Goal: Task Accomplishment & Management: Manage account settings

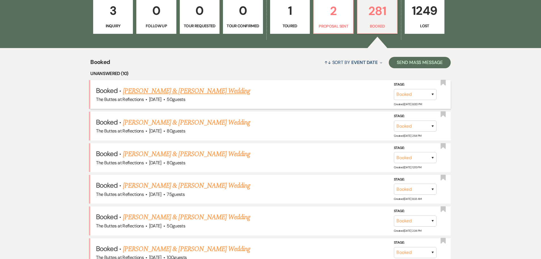
scroll to position [194, 0]
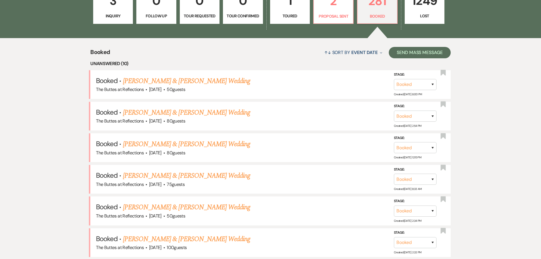
click at [197, 80] on link "[PERSON_NAME] & [PERSON_NAME] Wedding" at bounding box center [186, 81] width 127 height 10
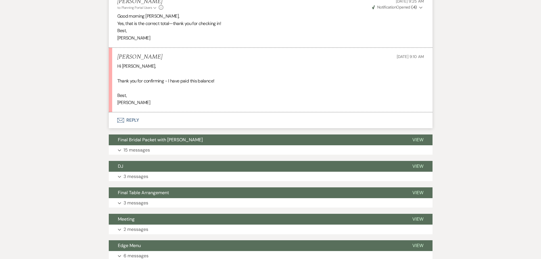
scroll to position [370, 0]
click at [129, 118] on button "Envelope Reply" at bounding box center [271, 120] width 324 height 16
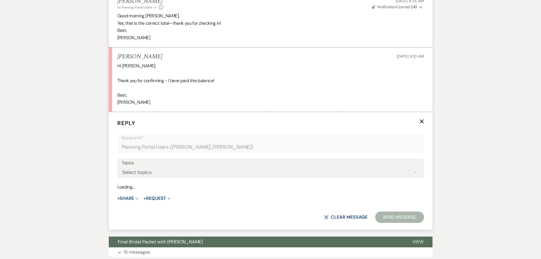
scroll to position [411, 0]
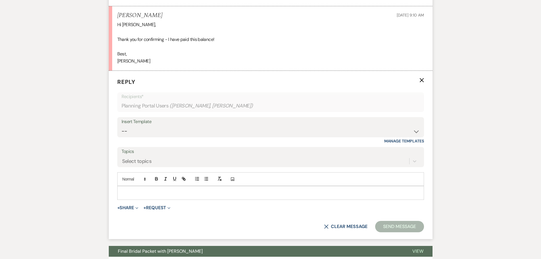
click at [164, 191] on p at bounding box center [271, 193] width 298 height 6
click at [124, 190] on p "wonderful!" at bounding box center [271, 193] width 298 height 6
click at [144, 192] on p "Wonderful!" at bounding box center [271, 193] width 298 height 6
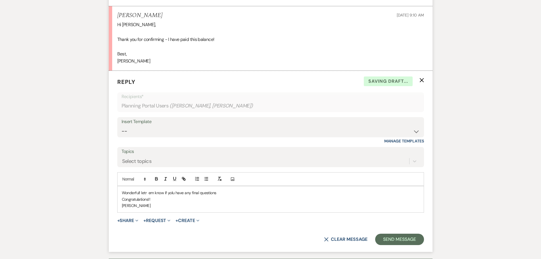
click at [149, 193] on p "Wonderful! letr em know if yolu have any final questions" at bounding box center [271, 193] width 298 height 6
click at [146, 192] on p "Wonderful! letr em know if yolu have any final questions" at bounding box center [271, 193] width 298 height 6
drag, startPoint x: 152, startPoint y: 194, endPoint x: 147, endPoint y: 192, distance: 5.3
click at [147, 192] on p "Wonderful! let em know if yolu have any final questions" at bounding box center [271, 193] width 298 height 6
click at [170, 192] on p "Wonderful! let me know if yolu have any final questions" at bounding box center [271, 193] width 298 height 6
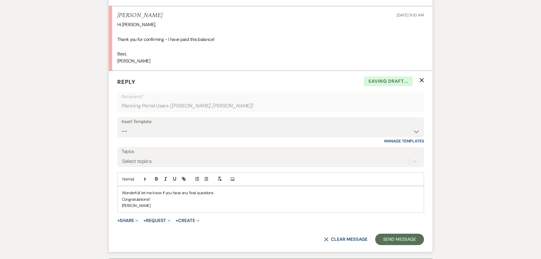
click at [215, 192] on p "Wonderful! let me know if you have any final questions" at bounding box center [271, 193] width 298 height 6
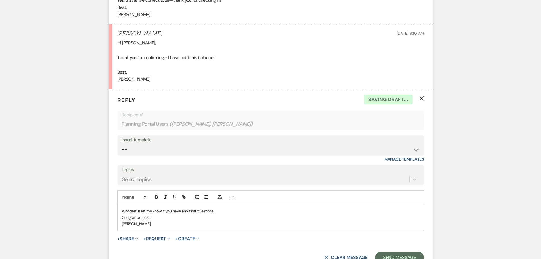
scroll to position [382, 0]
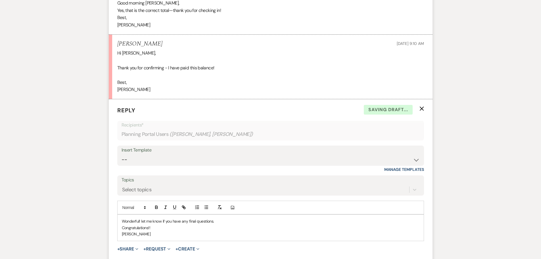
click at [178, 229] on p "Congratulations!!" at bounding box center [271, 228] width 298 height 6
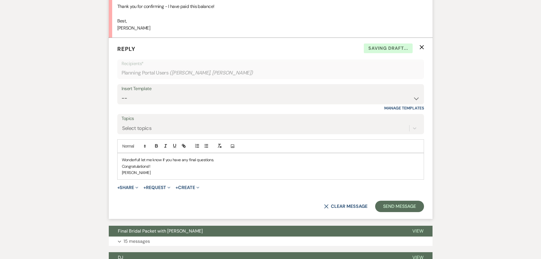
scroll to position [496, 0]
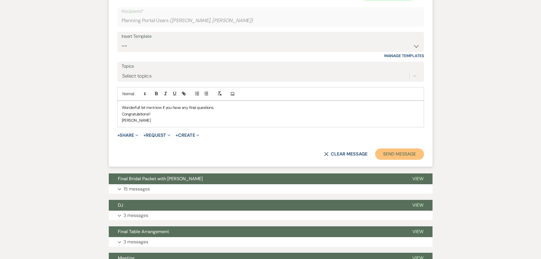
click at [410, 152] on button "Send Message" at bounding box center [399, 153] width 49 height 11
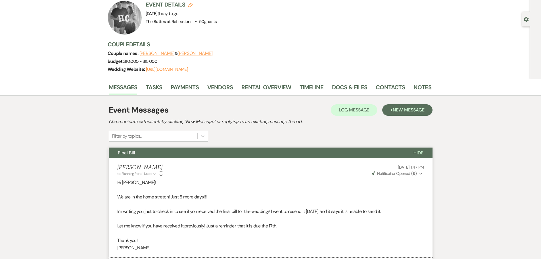
scroll to position [0, 0]
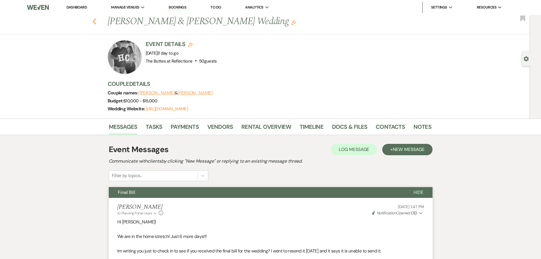
click at [95, 20] on icon "Previous" at bounding box center [94, 21] width 4 height 7
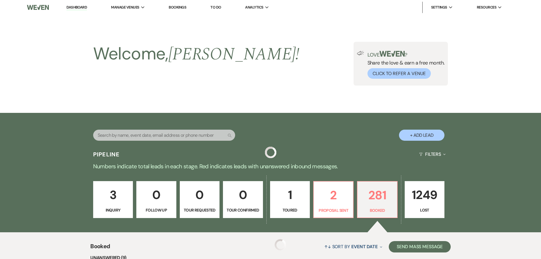
scroll to position [194, 0]
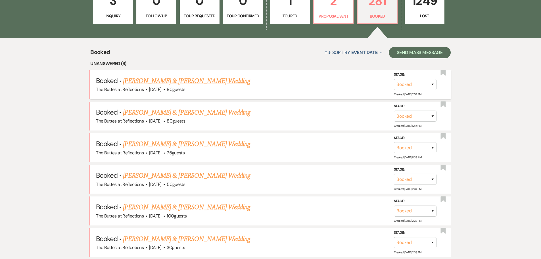
click at [161, 80] on link "[PERSON_NAME] & [PERSON_NAME] Wedding" at bounding box center [186, 81] width 127 height 10
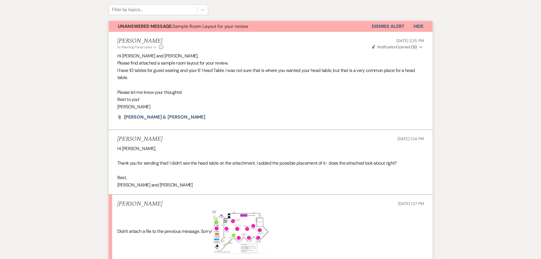
scroll to position [114, 0]
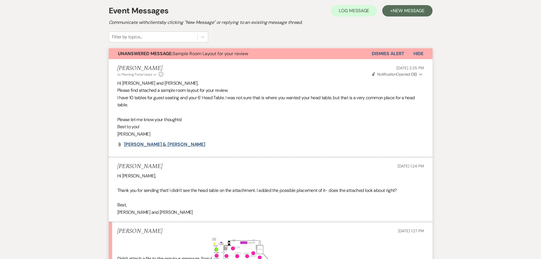
click at [155, 142] on span "Park, Audrey & Daniel Wall" at bounding box center [165, 144] width 82 height 6
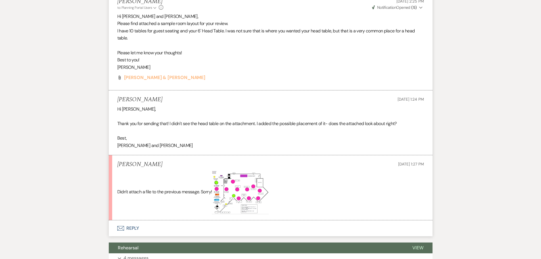
scroll to position [199, 0]
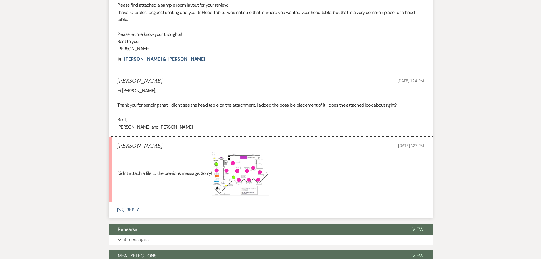
click at [233, 165] on img at bounding box center [240, 174] width 57 height 44
drag, startPoint x: 242, startPoint y: 172, endPoint x: 234, endPoint y: 167, distance: 9.3
click at [234, 167] on img at bounding box center [240, 174] width 57 height 44
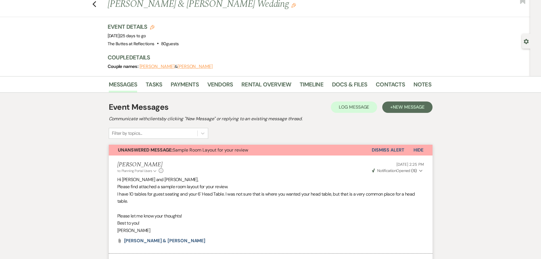
scroll to position [0, 0]
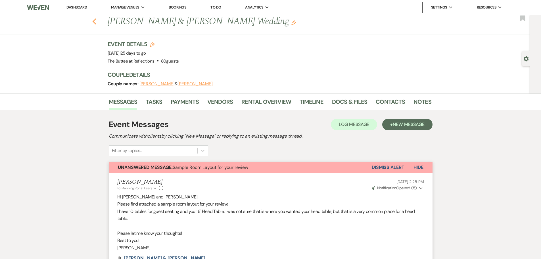
click at [96, 19] on icon "Previous" at bounding box center [94, 21] width 4 height 7
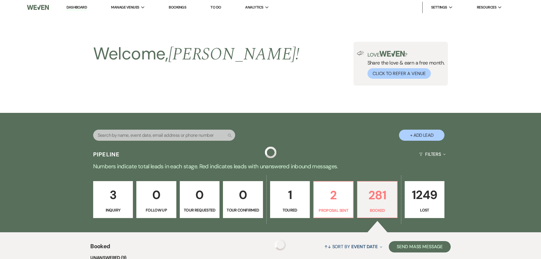
scroll to position [194, 0]
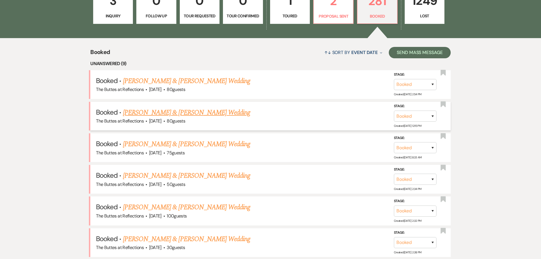
click at [159, 113] on link "[PERSON_NAME] & [PERSON_NAME] Wedding" at bounding box center [186, 112] width 127 height 10
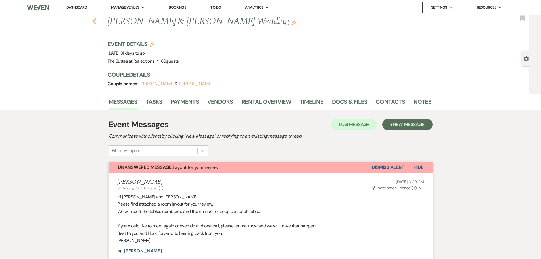
click at [96, 22] on use "button" at bounding box center [94, 21] width 4 height 6
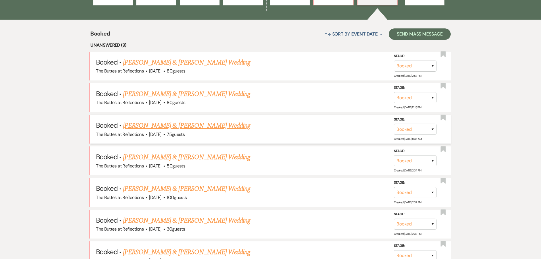
scroll to position [223, 0]
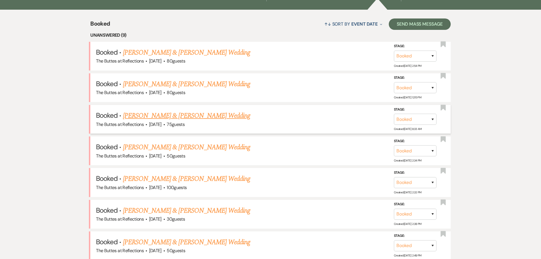
click at [159, 116] on link "[PERSON_NAME] & [PERSON_NAME] Wedding" at bounding box center [186, 116] width 127 height 10
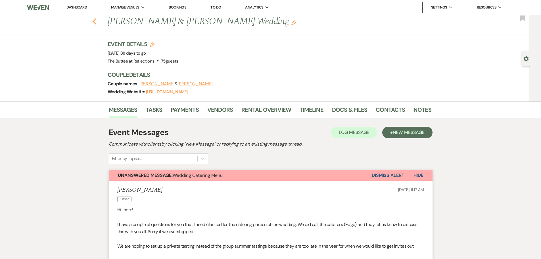
click at [95, 20] on icon "Previous" at bounding box center [94, 21] width 4 height 7
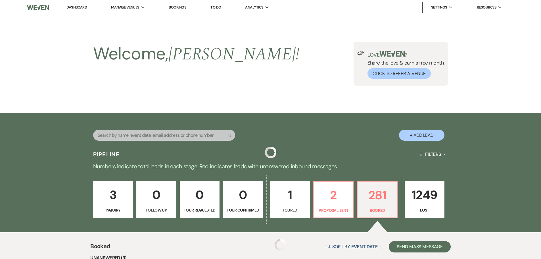
scroll to position [223, 0]
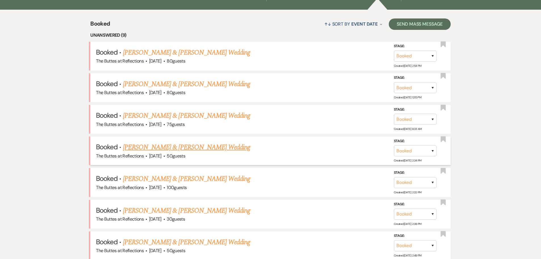
click at [162, 147] on link "[PERSON_NAME] & [PERSON_NAME] Wedding" at bounding box center [186, 147] width 127 height 10
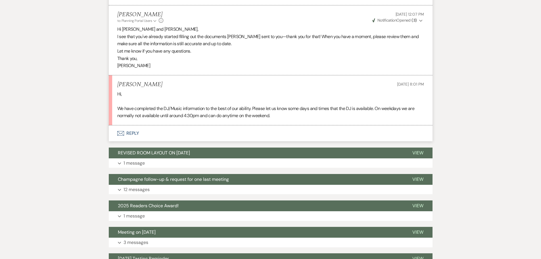
scroll to position [399, 0]
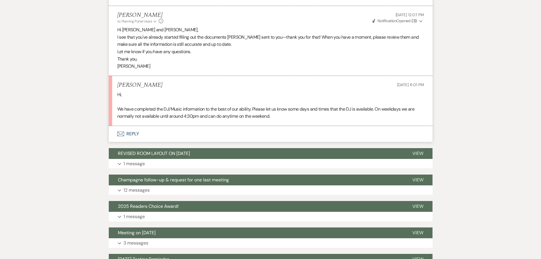
click at [132, 132] on button "Envelope Reply" at bounding box center [271, 134] width 324 height 16
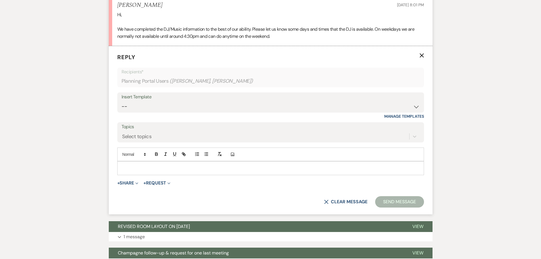
scroll to position [479, 0]
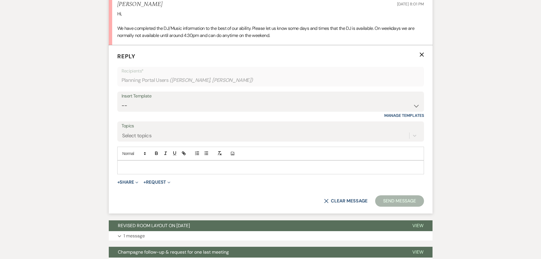
click at [149, 170] on p at bounding box center [271, 167] width 298 height 6
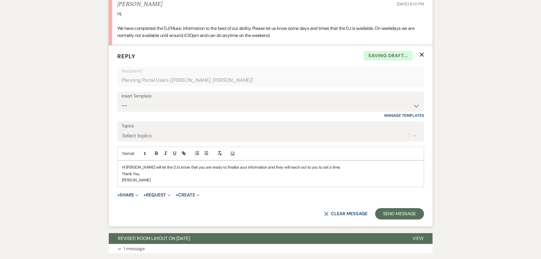
click at [136, 167] on p "HI Emma I will let the DJ's know that you are ready to finalize your informatio…" at bounding box center [271, 167] width 298 height 6
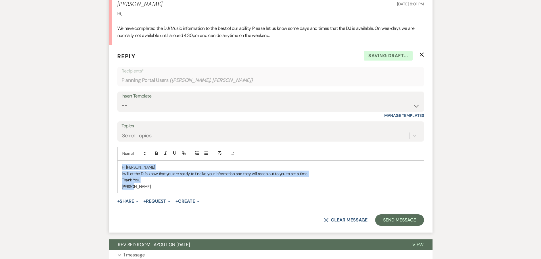
drag, startPoint x: 139, startPoint y: 190, endPoint x: 120, endPoint y: 168, distance: 29.4
click at [120, 168] on div "HI Emma I will let the DJ's know that you are ready to finalize your informatio…" at bounding box center [271, 177] width 306 height 32
copy div "HI Emma I will let the DJ's know that you are ready to finalize your informatio…"
drag, startPoint x: 137, startPoint y: 188, endPoint x: 111, endPoint y: 175, distance: 29.4
click at [111, 175] on form "Reply X Draft Recipients* Planning Portal Users ( Emma Dveirin, Antonio Rubio )…" at bounding box center [271, 138] width 324 height 187
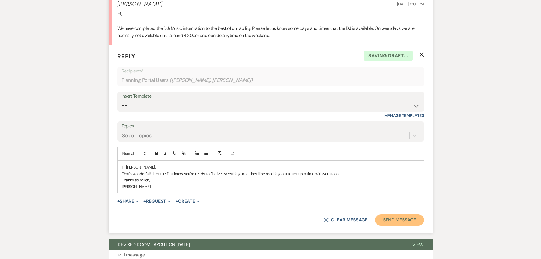
click at [390, 217] on button "Send Message" at bounding box center [399, 219] width 49 height 11
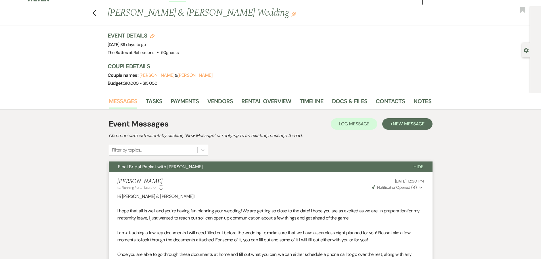
scroll to position [0, 0]
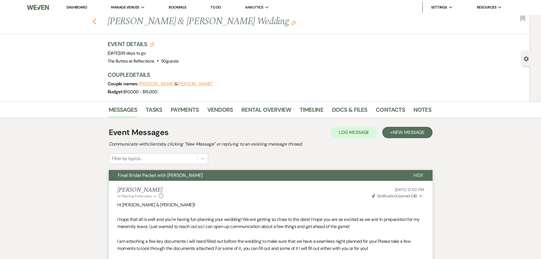
click at [96, 20] on use "button" at bounding box center [94, 21] width 4 height 6
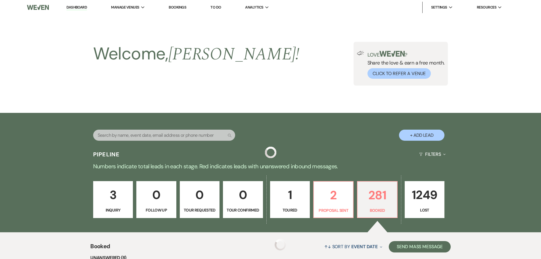
scroll to position [223, 0]
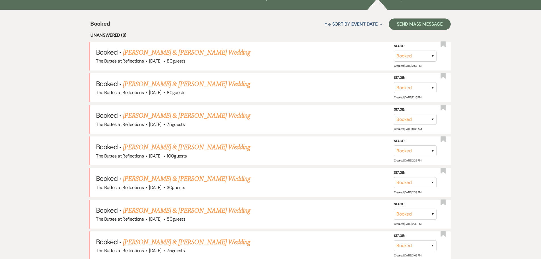
drag, startPoint x: 176, startPoint y: 148, endPoint x: 108, endPoint y: 154, distance: 68.6
click at [176, 148] on link "[PERSON_NAME] & [PERSON_NAME] Wedding" at bounding box center [186, 147] width 127 height 10
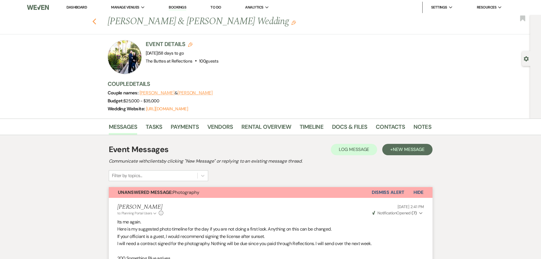
click at [96, 21] on use "button" at bounding box center [94, 21] width 4 height 6
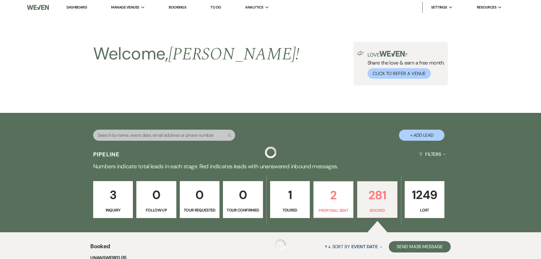
scroll to position [223, 0]
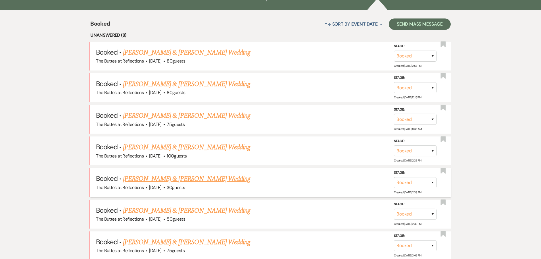
click at [150, 179] on link "[PERSON_NAME] & [PERSON_NAME] Wedding" at bounding box center [186, 179] width 127 height 10
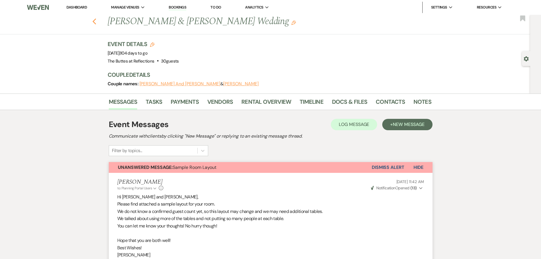
click at [96, 23] on use "button" at bounding box center [94, 21] width 4 height 6
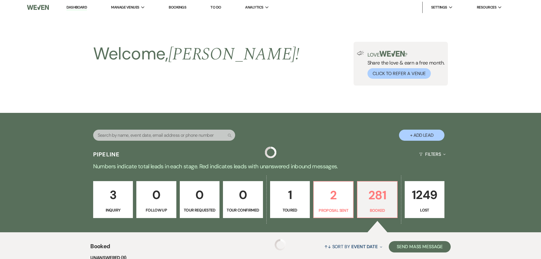
scroll to position [223, 0]
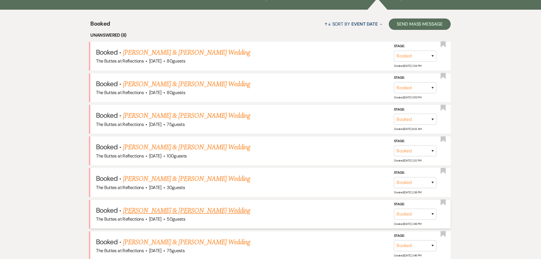
click at [161, 211] on link "[PERSON_NAME] & [PERSON_NAME] Wedding" at bounding box center [186, 211] width 127 height 10
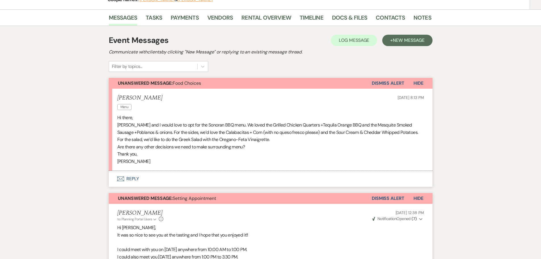
scroll to position [57, 0]
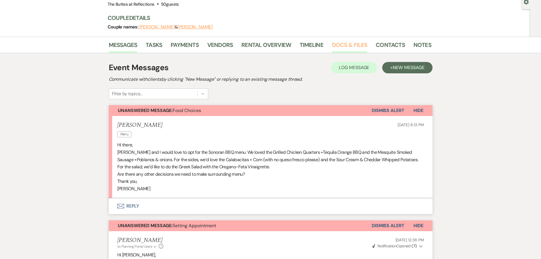
click at [340, 45] on link "Docs & Files" at bounding box center [349, 46] width 35 height 13
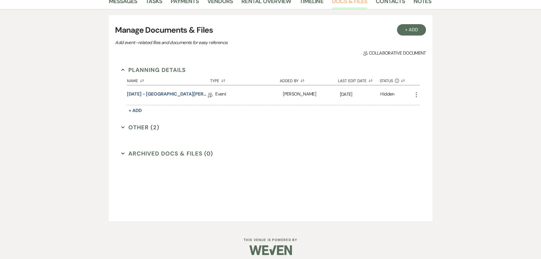
scroll to position [105, 0]
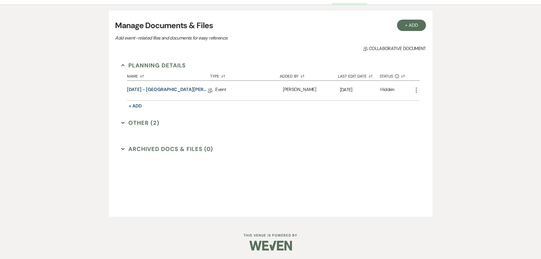
click at [142, 123] on button "Other (2) Expand" at bounding box center [140, 123] width 38 height 9
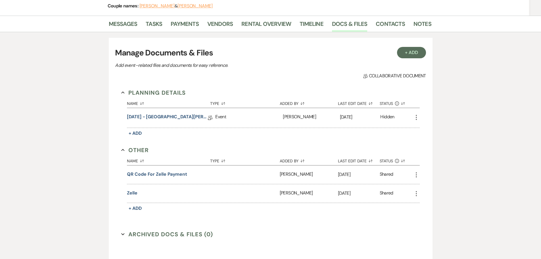
scroll to position [121, 0]
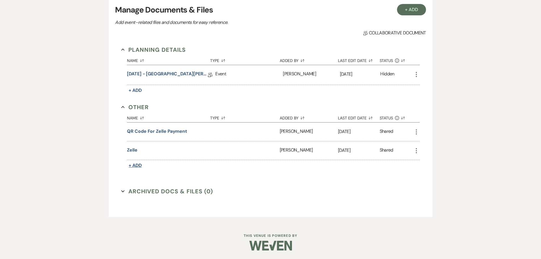
click at [134, 166] on span "+ Add" at bounding box center [135, 165] width 13 height 6
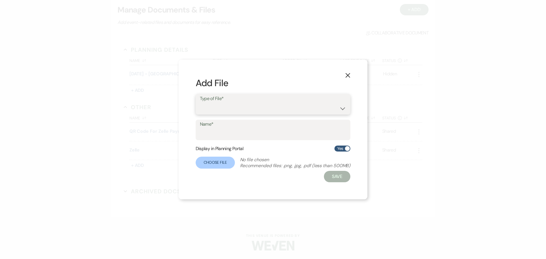
click at [343, 109] on select "Other" at bounding box center [273, 108] width 146 height 11
click at [347, 74] on icon "X" at bounding box center [347, 75] width 5 height 5
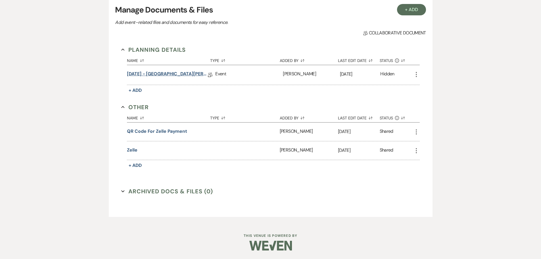
click at [175, 74] on link "[DATE] - [GEOGRAPHIC_DATA][PERSON_NAME] ([DATE] Succulent WITH BAR Wedding Deta…" at bounding box center [167, 74] width 81 height 9
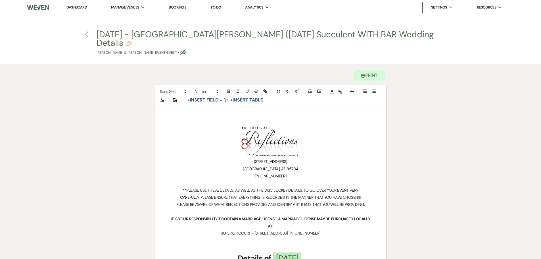
click at [87, 34] on icon "Previous" at bounding box center [87, 34] width 4 height 7
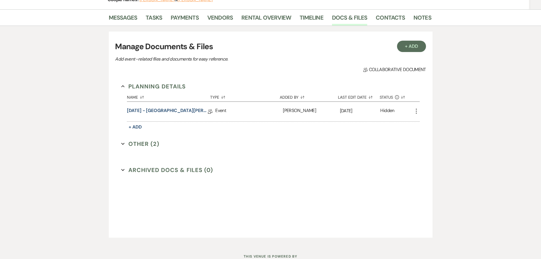
scroll to position [105, 0]
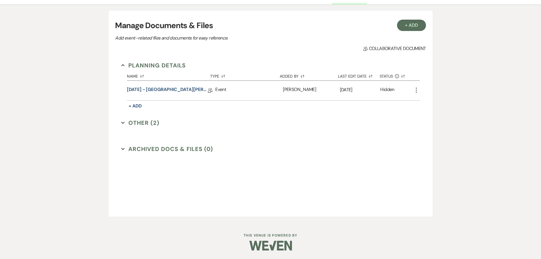
click at [137, 121] on button "Other (2) Expand" at bounding box center [140, 123] width 38 height 9
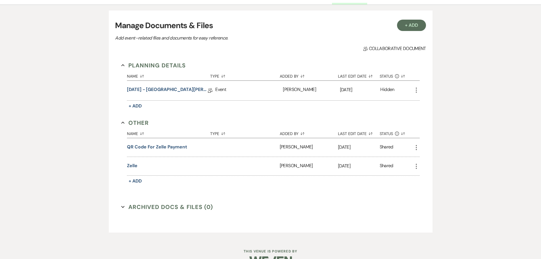
click at [245, 202] on div "Planning Details Collapse Name Sort Default Type Sort Default Added By Sort Def…" at bounding box center [270, 140] width 311 height 171
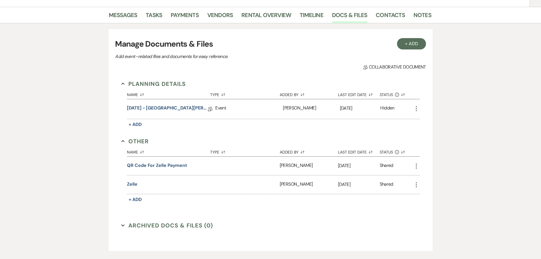
scroll to position [77, 0]
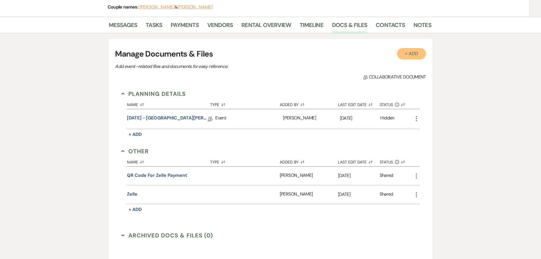
click at [409, 54] on button "+ Add" at bounding box center [411, 53] width 29 height 11
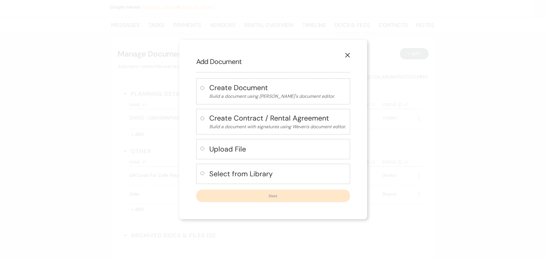
click at [349, 55] on icon "X" at bounding box center [347, 55] width 5 height 5
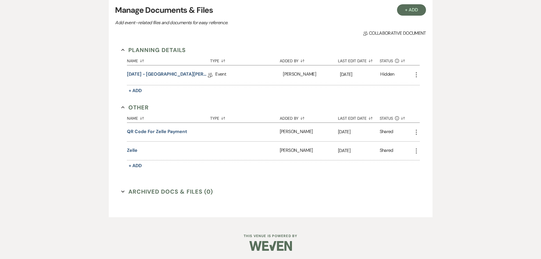
scroll to position [121, 0]
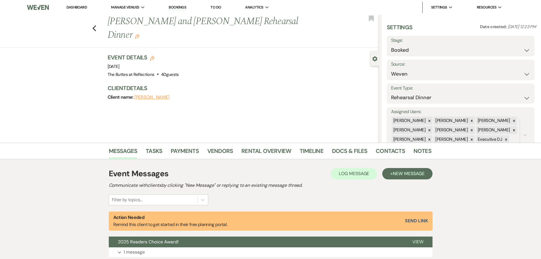
click at [72, 7] on link "Dashboard" at bounding box center [77, 7] width 20 height 5
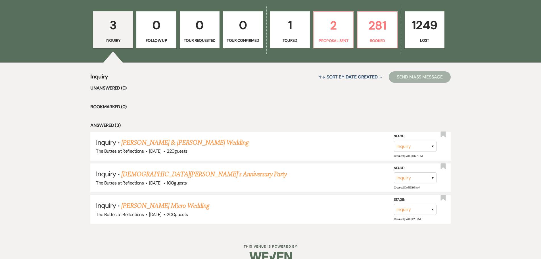
scroll to position [181, 0]
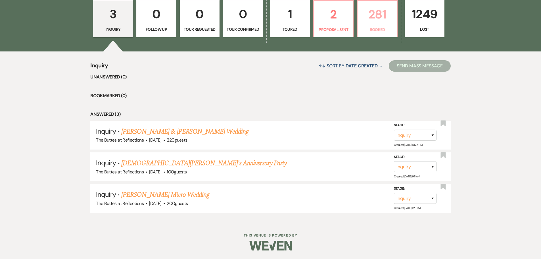
click at [381, 13] on p "281" at bounding box center [377, 14] width 32 height 19
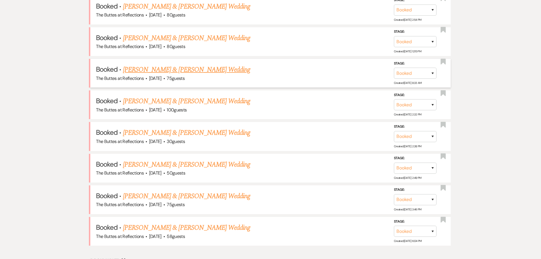
scroll to position [294, 0]
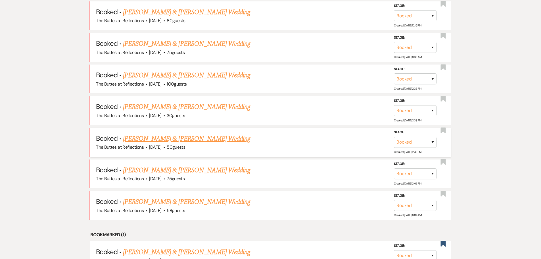
click at [145, 138] on link "[PERSON_NAME] & [PERSON_NAME] Wedding" at bounding box center [186, 139] width 127 height 10
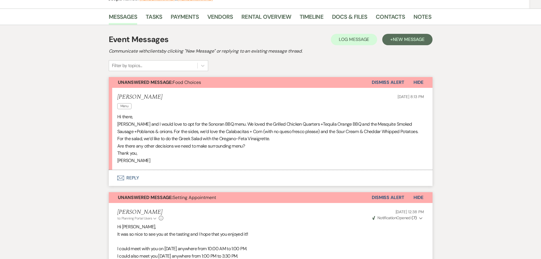
scroll to position [85, 0]
click at [134, 177] on button "Envelope Reply" at bounding box center [271, 178] width 324 height 16
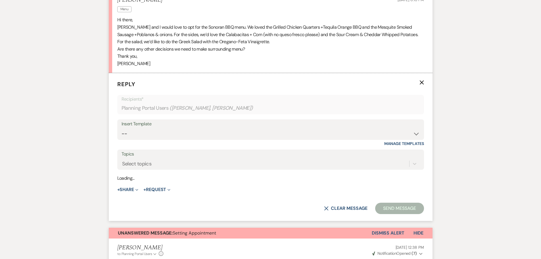
scroll to position [184, 0]
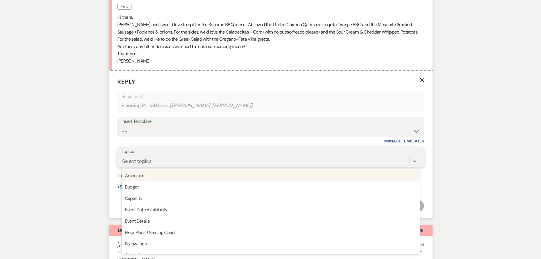
click at [163, 160] on div "Select topics" at bounding box center [266, 161] width 288 height 10
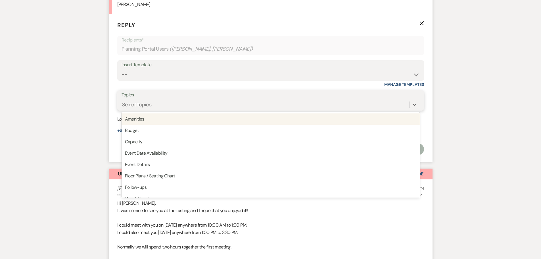
scroll to position [241, 0]
click at [115, 151] on form "Reply X Recipients* Planning Portal Users ( [PERSON_NAME], [PERSON_NAME] ) Inse…" at bounding box center [271, 88] width 324 height 148
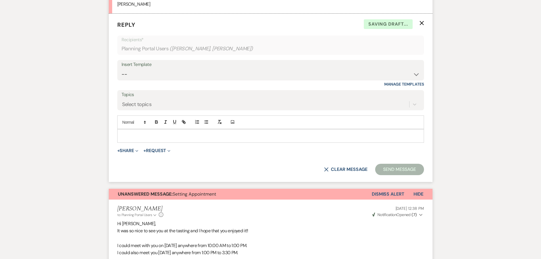
click at [137, 134] on p at bounding box center [271, 136] width 298 height 6
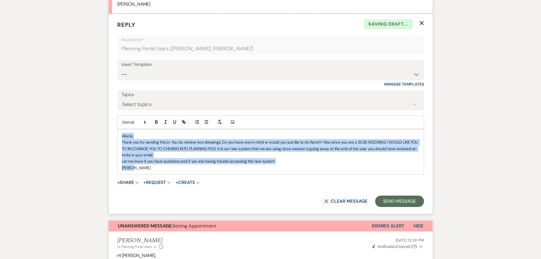
drag, startPoint x: 121, startPoint y: 134, endPoint x: 135, endPoint y: 167, distance: 35.3
click at [135, 167] on div "Aliocia, Thank you for sending this in. You do recieve two dressings. Do you ha…" at bounding box center [271, 151] width 306 height 45
copy div "Aliocia, Thank you for sending this in. You do recieve two dressings. Do you ha…"
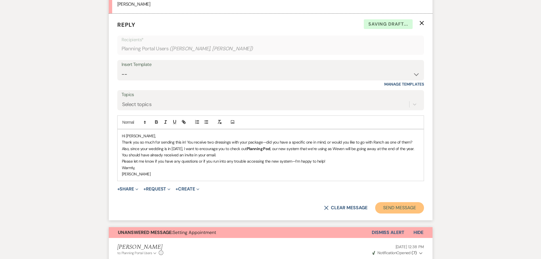
click at [392, 207] on button "Send Message" at bounding box center [399, 207] width 49 height 11
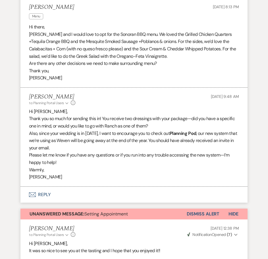
scroll to position [0, 0]
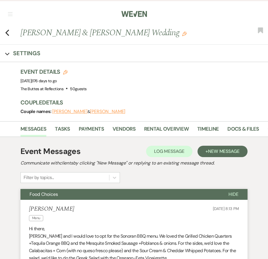
click at [121, 229] on p "Hi there," at bounding box center [134, 228] width 210 height 7
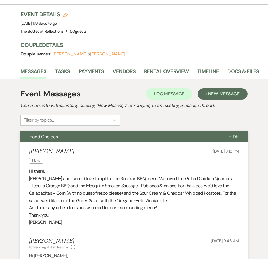
scroll to position [57, 0]
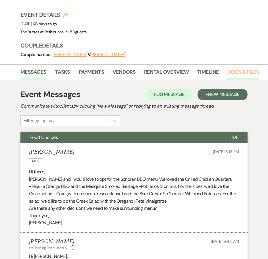
click at [236, 71] on link "Docs & Files" at bounding box center [243, 74] width 32 height 12
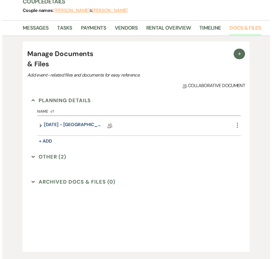
scroll to position [114, 0]
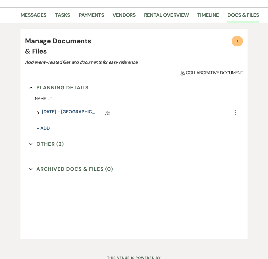
click at [237, 39] on span "+" at bounding box center [238, 41] width 6 height 6
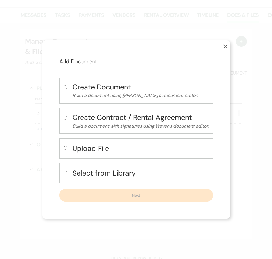
click at [80, 146] on h4 "Upload File" at bounding box center [140, 148] width 136 height 10
radio input "true"
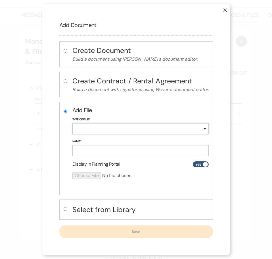
click at [148, 128] on select "Special Event Insurance Vendor Certificate of Insurance Contracts / Rental Agre…" at bounding box center [140, 128] width 136 height 11
select select "66"
click at [72, 123] on select "Special Event Insurance Vendor Certificate of Insurance Contracts / Rental Agre…" at bounding box center [140, 128] width 136 height 11
click at [137, 152] on input "Name*" at bounding box center [140, 150] width 136 height 11
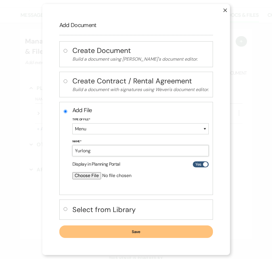
click at [105, 153] on input "Yurlong" at bounding box center [140, 150] width 136 height 11
type input "Yurlong [DATE] menu"
click at [87, 177] on input "file" at bounding box center [125, 175] width 106 height 7
click at [74, 209] on h4 "Select from Library" at bounding box center [140, 209] width 136 height 10
radio input "false"
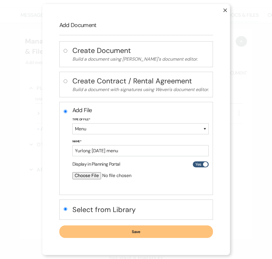
radio input "true"
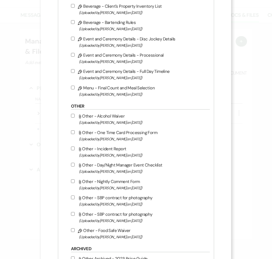
scroll to position [739, 0]
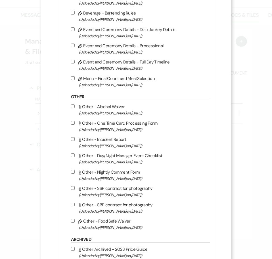
click at [132, 85] on label "Pencil Menu - Final Count and Meal Selection (Uploaded by [PERSON_NAME] on [DAT…" at bounding box center [139, 81] width 136 height 13
click at [75, 80] on input "Pencil Menu - Final Count and Meal Selection (Uploaded by [PERSON_NAME] on [DAT…" at bounding box center [73, 78] width 4 height 4
checkbox input "true"
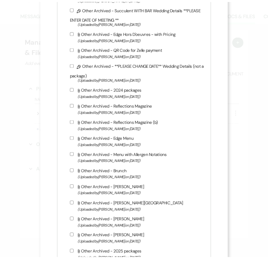
scroll to position [1350, 0]
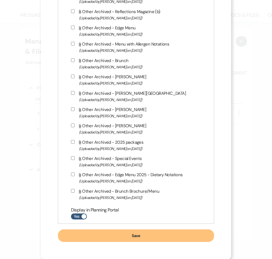
click at [142, 236] on button "Save" at bounding box center [136, 235] width 157 height 13
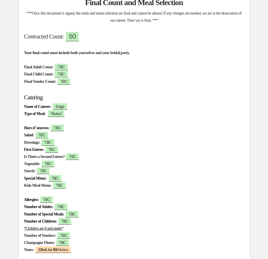
scroll to position [114, 0]
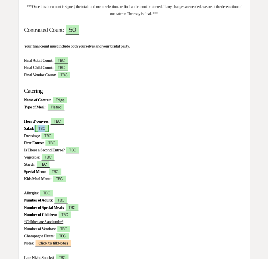
click at [49, 129] on span "TBC" at bounding box center [42, 128] width 14 height 7
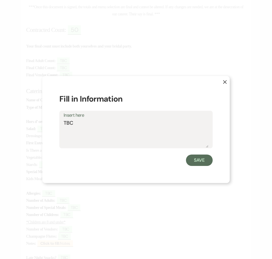
drag, startPoint x: 77, startPoint y: 123, endPoint x: 62, endPoint y: 125, distance: 15.5
click at [62, 125] on div "Insert here TBC" at bounding box center [135, 130] width 153 height 38
type textarea "Greek"
click at [201, 157] on button "Save" at bounding box center [199, 159] width 27 height 11
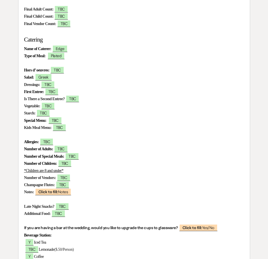
scroll to position [171, 0]
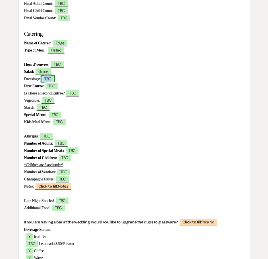
click at [55, 79] on span "TBC" at bounding box center [48, 78] width 14 height 7
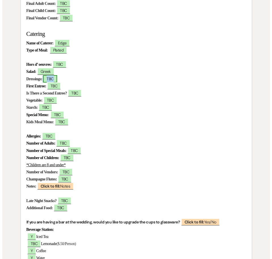
scroll to position [171, 0]
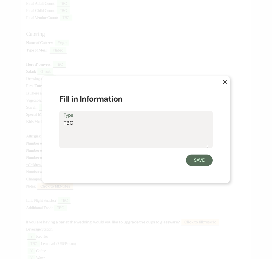
drag, startPoint x: 74, startPoint y: 123, endPoint x: 59, endPoint y: 125, distance: 15.4
click at [59, 125] on div "X Fill in Information Type TBC Save" at bounding box center [136, 129] width 188 height 107
type textarea "Oregano-feta Vinaigrette"
click at [196, 159] on button "Save" at bounding box center [199, 159] width 27 height 11
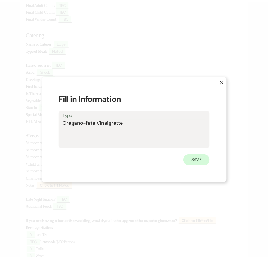
scroll to position [171, 0]
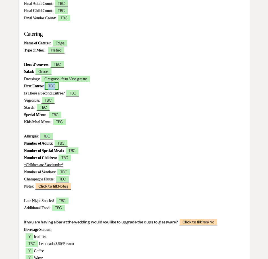
click at [59, 88] on span "TBC" at bounding box center [52, 85] width 14 height 7
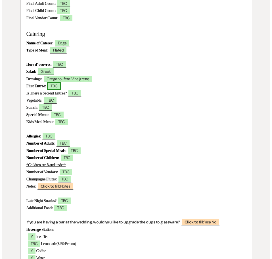
scroll to position [171, 0]
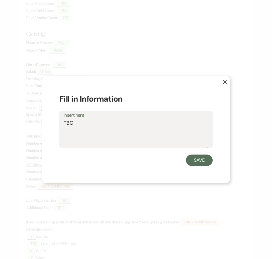
drag, startPoint x: 63, startPoint y: 122, endPoint x: 56, endPoint y: 121, distance: 6.9
click at [56, 121] on div "X Fill in Information Insert here TBC Save" at bounding box center [136, 129] width 188 height 107
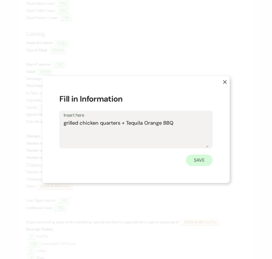
type textarea "grilled chicken quarters + Tequila Orange BBQ"
click at [203, 159] on button "Save" at bounding box center [199, 159] width 27 height 11
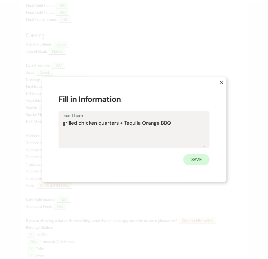
scroll to position [171, 0]
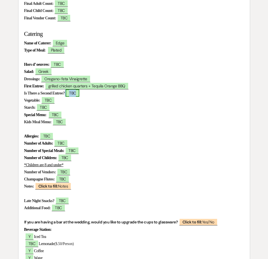
click at [79, 95] on span "TBC" at bounding box center [73, 92] width 14 height 7
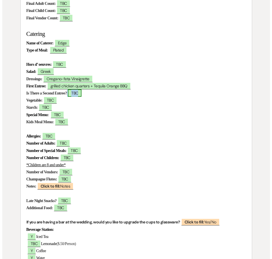
scroll to position [171, 0]
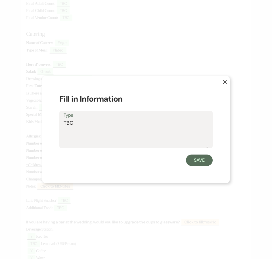
drag, startPoint x: 88, startPoint y: 120, endPoint x: 56, endPoint y: 122, distance: 31.9
click at [56, 122] on div "X Fill in Information Type TBC Save" at bounding box center [136, 129] width 188 height 107
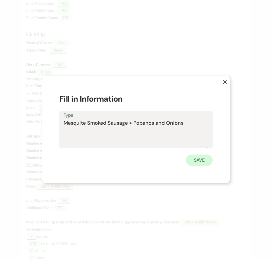
type textarea "Mesquite Smoked Sausage + Popanos and Onions"
click at [194, 158] on button "Save" at bounding box center [199, 159] width 27 height 11
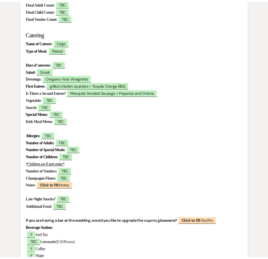
scroll to position [171, 0]
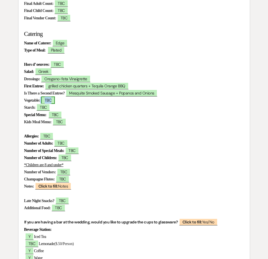
click at [53, 101] on span "TBC" at bounding box center [48, 99] width 14 height 7
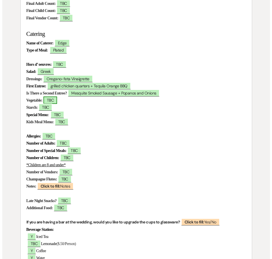
scroll to position [171, 0]
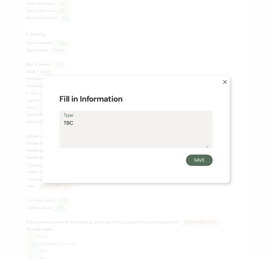
drag, startPoint x: 77, startPoint y: 123, endPoint x: 55, endPoint y: 126, distance: 21.8
click at [55, 126] on div "X Fill in Information Type TBC Save" at bounding box center [136, 129] width 188 height 107
type textarea "Calabacitas"
click at [201, 162] on button "Save" at bounding box center [199, 159] width 27 height 11
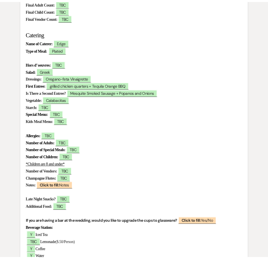
scroll to position [171, 0]
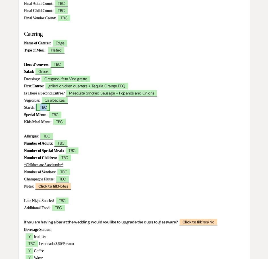
click at [48, 106] on span "TBC" at bounding box center [43, 106] width 14 height 7
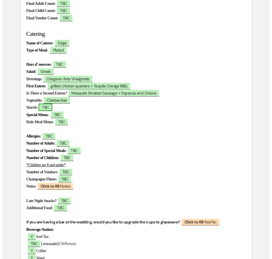
scroll to position [171, 0]
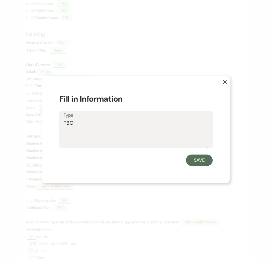
drag, startPoint x: 76, startPoint y: 121, endPoint x: 62, endPoint y: 124, distance: 14.5
click at [62, 124] on div "Type TBC" at bounding box center [135, 130] width 153 height 38
type textarea "Sour Cream and Cheddar Whipped Potatoes"
click at [197, 160] on button "Save" at bounding box center [199, 159] width 27 height 11
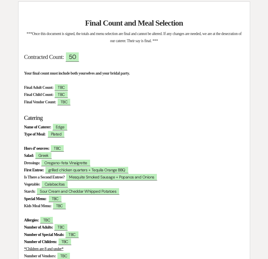
scroll to position [0, 0]
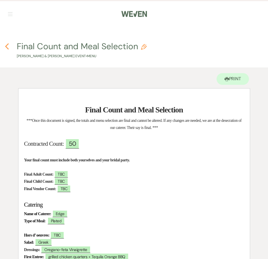
click at [7, 47] on use "button" at bounding box center [7, 46] width 4 height 6
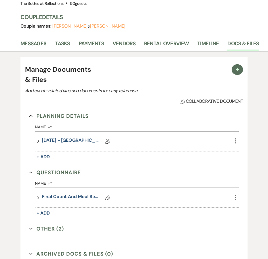
scroll to position [114, 0]
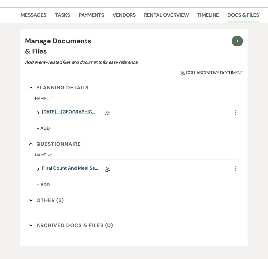
click at [80, 113] on link "[DATE] - [GEOGRAPHIC_DATA][PERSON_NAME] ([DATE] Succulent WITH BAR Wedding Deta…" at bounding box center [70, 112] width 57 height 9
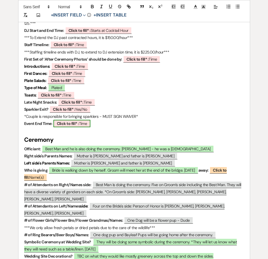
scroll to position [483, 0]
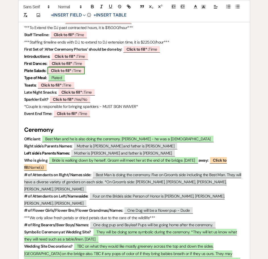
click at [77, 71] on span "Click to fill* : Time" at bounding box center [65, 70] width 37 height 7
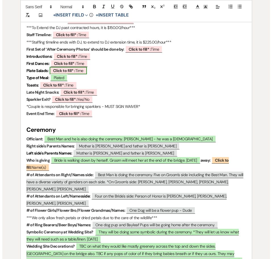
scroll to position [484, 0]
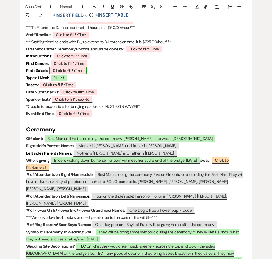
select select "owner"
select select "Time"
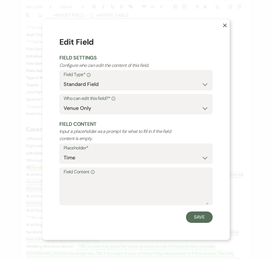
click at [224, 26] on icon "X" at bounding box center [225, 25] width 4 height 4
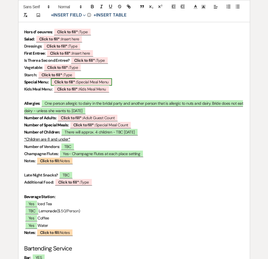
scroll to position [1563, 0]
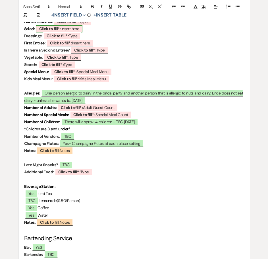
click at [72, 32] on span "Click to fill* : Insert here" at bounding box center [59, 28] width 47 height 7
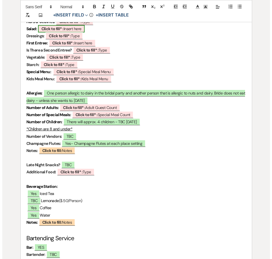
scroll to position [1564, 0]
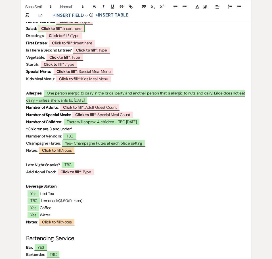
select select "owner"
select select "custom_placeholder"
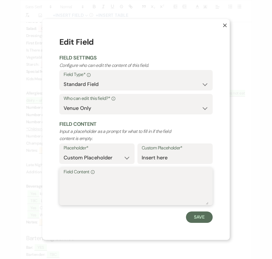
click at [94, 179] on textarea "Field Content Info" at bounding box center [136, 190] width 145 height 28
type textarea "Greek"
click at [205, 217] on button "Save" at bounding box center [199, 216] width 27 height 11
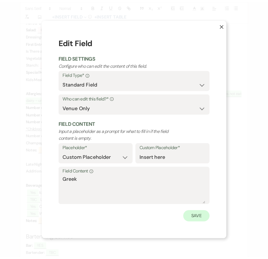
scroll to position [1563, 0]
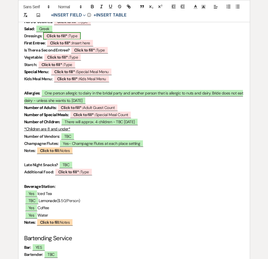
click at [61, 38] on b "Click to fill* :" at bounding box center [58, 35] width 22 height 5
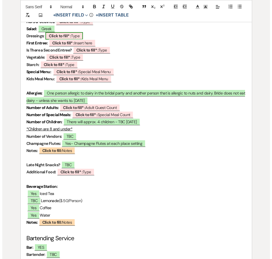
scroll to position [1564, 0]
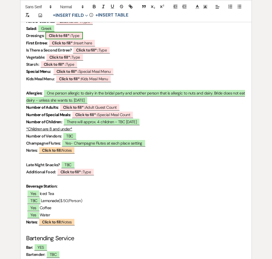
select select "owner"
select select "Type"
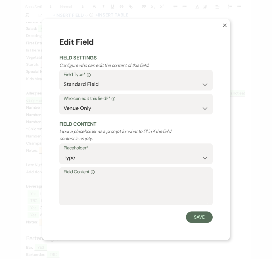
click at [104, 175] on label "Field Content Info" at bounding box center [136, 172] width 145 height 8
click at [104, 176] on textarea "Field Content Info" at bounding box center [136, 190] width 145 height 28
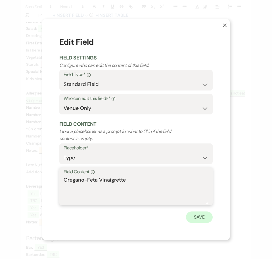
type textarea "Oregano-Feta Vinaigrette"
click at [209, 216] on button "Save" at bounding box center [199, 216] width 27 height 11
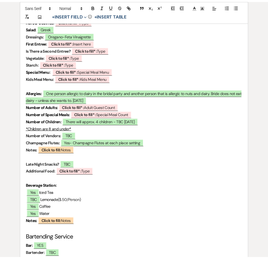
scroll to position [1563, 0]
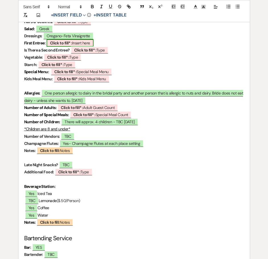
click at [65, 45] on b "Click to fill* :" at bounding box center [61, 42] width 22 height 5
select select "owner"
select select "custom_placeholder"
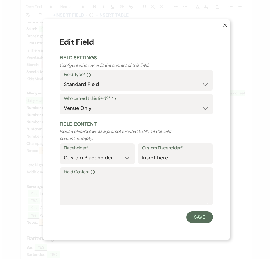
scroll to position [1564, 0]
click at [94, 187] on textarea "Field Content Info" at bounding box center [136, 190] width 145 height 28
drag, startPoint x: 86, startPoint y: 181, endPoint x: 58, endPoint y: 179, distance: 28.8
click at [58, 179] on div "X Edit Field Field Settings Configure who can edit the content of this field. F…" at bounding box center [136, 129] width 188 height 220
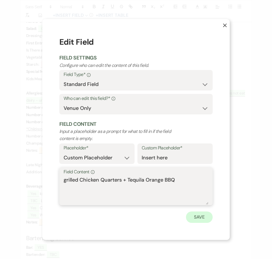
type textarea "grilled Chicken Quarters + Tequila Orange BBQ"
click at [205, 217] on button "Save" at bounding box center [199, 216] width 27 height 11
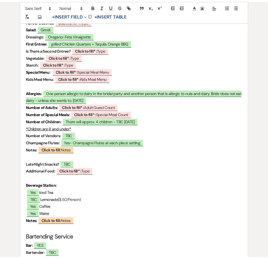
scroll to position [1563, 0]
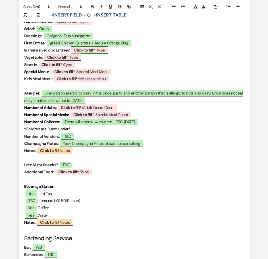
click at [85, 53] on b "Click to fill* :" at bounding box center [85, 49] width 22 height 5
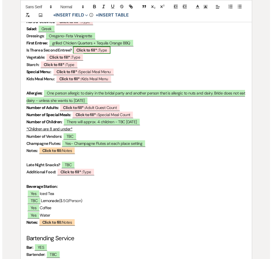
scroll to position [1564, 0]
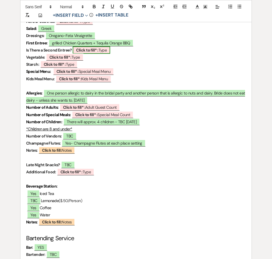
select select "owner"
select select "Type"
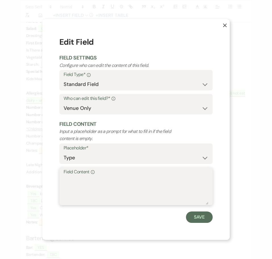
click at [89, 179] on textarea "Field Content Info" at bounding box center [136, 190] width 145 height 28
click at [142, 180] on textarea "Mesquite Smoked Sausage + Poplanos and Onions" at bounding box center [136, 190] width 145 height 28
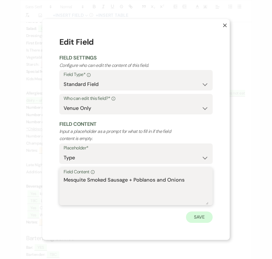
type textarea "Mesquite Smoked Sausage + Poblanos and Onions"
click at [194, 219] on button "Save" at bounding box center [199, 216] width 27 height 11
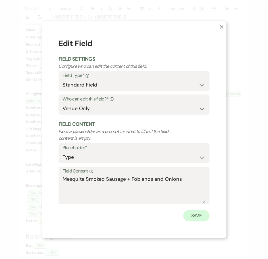
scroll to position [1563, 0]
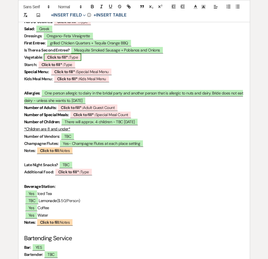
click at [69, 60] on b "Click to fill* :" at bounding box center [58, 57] width 22 height 5
select select "owner"
select select "Type"
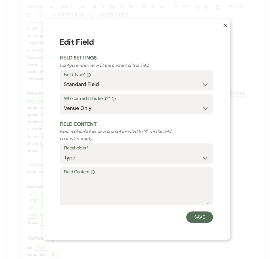
scroll to position [1564, 0]
click at [89, 174] on label "Field Content Info" at bounding box center [136, 172] width 145 height 8
click at [89, 176] on textarea "Field Content Info" at bounding box center [136, 190] width 145 height 28
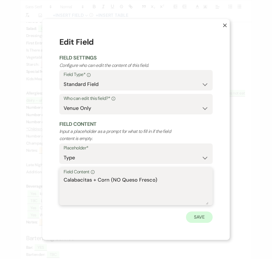
type textarea "Calabacitas + Corn (NO Queso Fresco)"
click at [200, 217] on button "Save" at bounding box center [199, 216] width 27 height 11
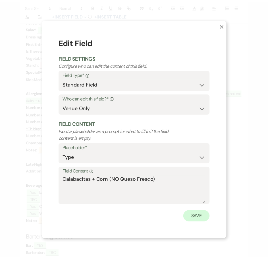
scroll to position [1563, 0]
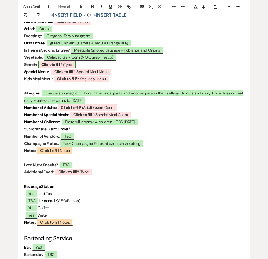
click at [57, 67] on b "Click to fill* :" at bounding box center [53, 64] width 22 height 5
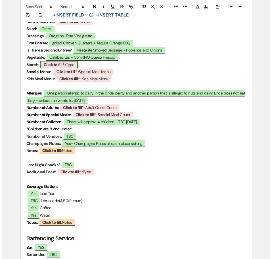
scroll to position [1564, 0]
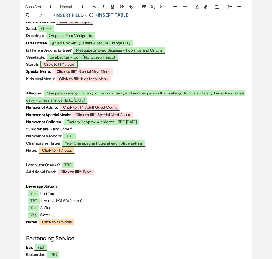
select select "owner"
select select "Type"
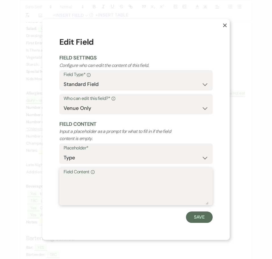
click at [80, 179] on textarea "Field Content Info" at bounding box center [136, 190] width 145 height 28
type textarea "Sour Cream and Cheddar Whipped Potatoes"
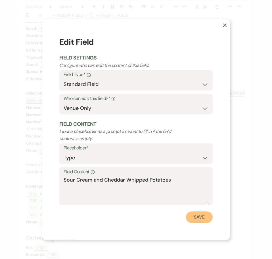
click at [200, 220] on button "Save" at bounding box center [199, 216] width 27 height 11
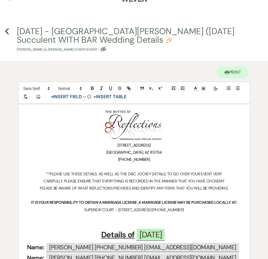
scroll to position [0, 0]
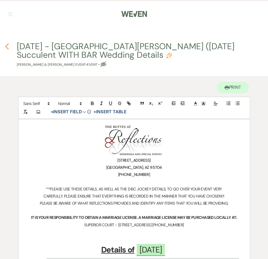
click at [7, 45] on use "button" at bounding box center [7, 46] width 4 height 6
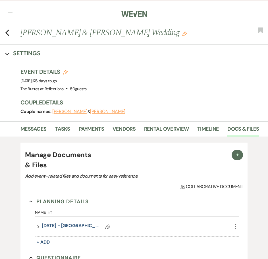
click at [131, 13] on img at bounding box center [134, 14] width 26 height 12
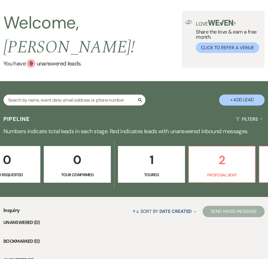
scroll to position [0, 291]
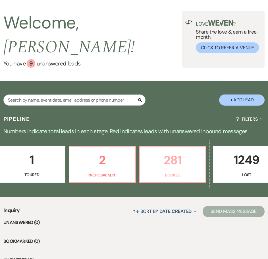
click at [168, 150] on p "281" at bounding box center [172, 159] width 59 height 19
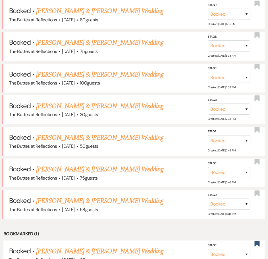
scroll to position [290, 0]
click at [97, 132] on link "[PERSON_NAME] & [PERSON_NAME] Wedding" at bounding box center [99, 137] width 127 height 10
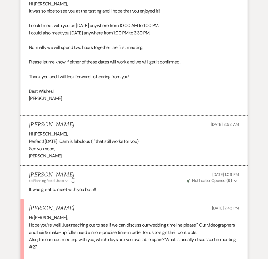
scroll to position [142, 0]
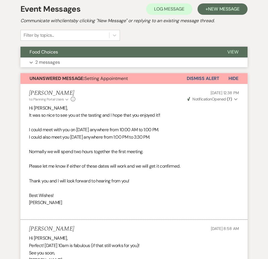
click at [46, 60] on p "2 messages" at bounding box center [47, 62] width 25 height 7
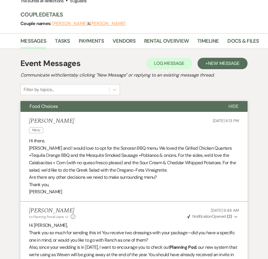
scroll to position [0, 0]
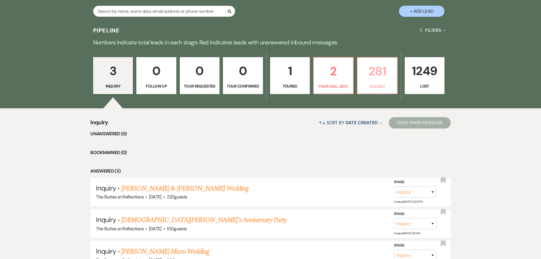
click at [376, 72] on p "281" at bounding box center [377, 71] width 32 height 19
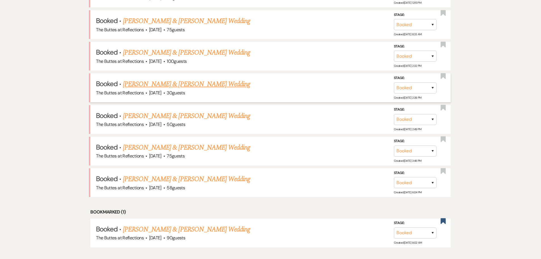
scroll to position [323, 0]
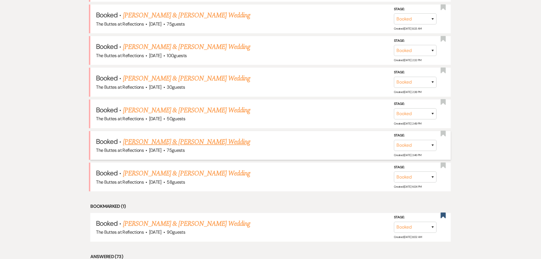
click at [179, 143] on link "[PERSON_NAME] & [PERSON_NAME] Wedding" at bounding box center [186, 142] width 127 height 10
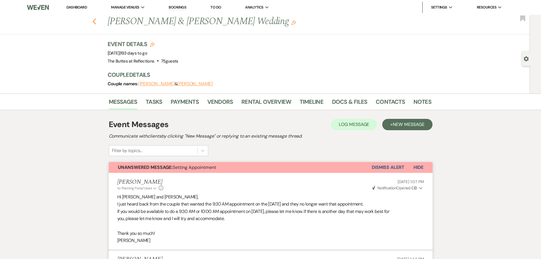
click at [96, 21] on use "button" at bounding box center [94, 21] width 4 height 6
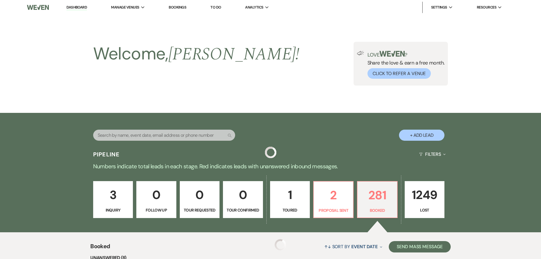
scroll to position [323, 0]
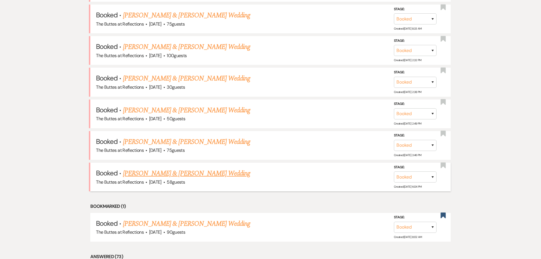
click at [171, 175] on link "[PERSON_NAME] & [PERSON_NAME] Wedding" at bounding box center [186, 173] width 127 height 10
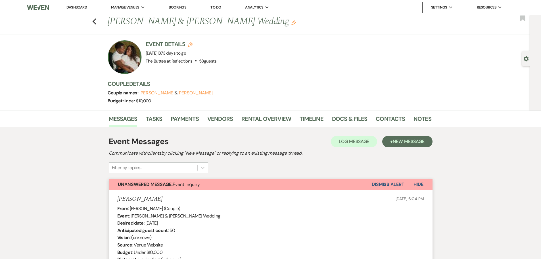
click at [79, 5] on link "Dashboard" at bounding box center [77, 7] width 20 height 5
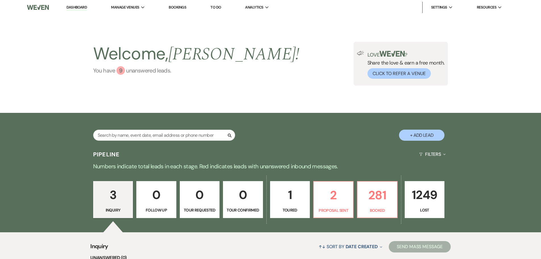
click at [133, 70] on link "You have 9 unanswered lead s ." at bounding box center [196, 70] width 207 height 9
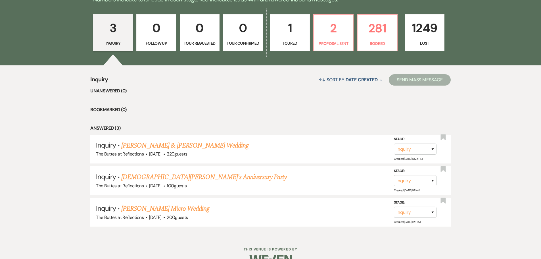
scroll to position [181, 0]
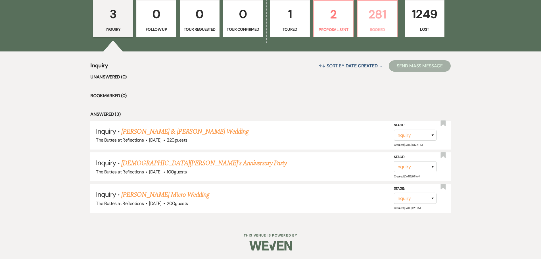
click at [385, 20] on p "281" at bounding box center [377, 14] width 32 height 19
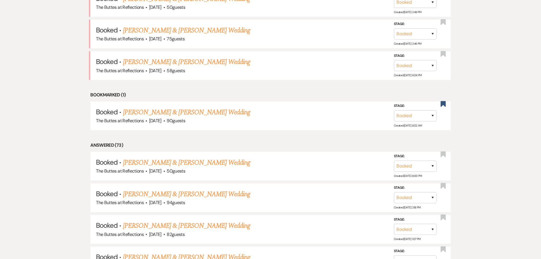
scroll to position [437, 0]
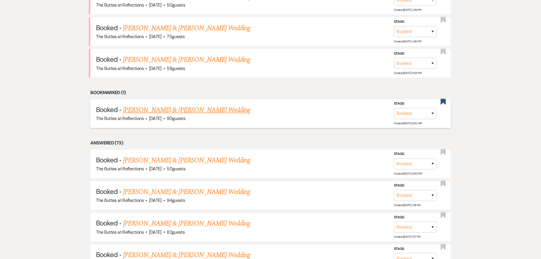
click at [164, 110] on link "[PERSON_NAME] & [PERSON_NAME] Wedding" at bounding box center [186, 110] width 127 height 10
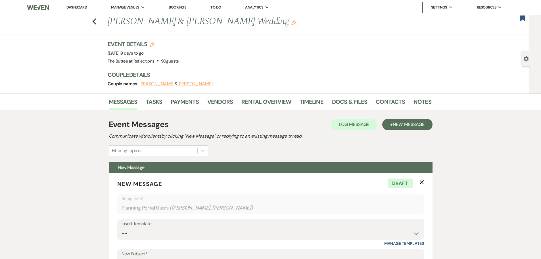
click at [72, 5] on link "Dashboard" at bounding box center [77, 7] width 20 height 5
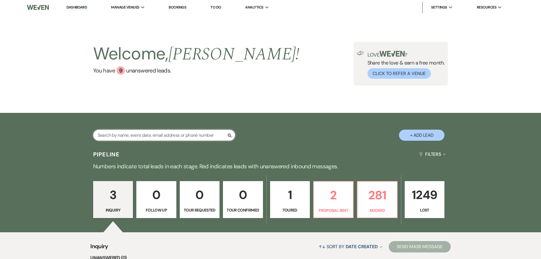
click at [134, 134] on input "text" at bounding box center [164, 135] width 142 height 11
type input "mendoz"
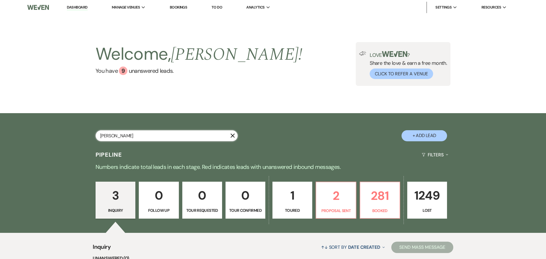
select select "8"
select select "5"
select select "8"
select select "5"
select select "8"
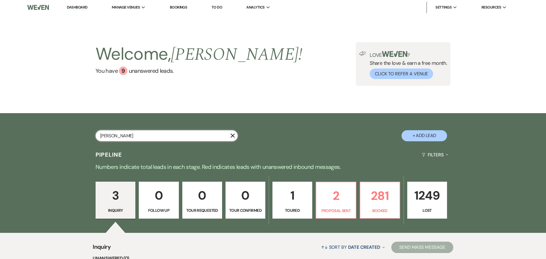
select select "5"
select select "8"
select select "5"
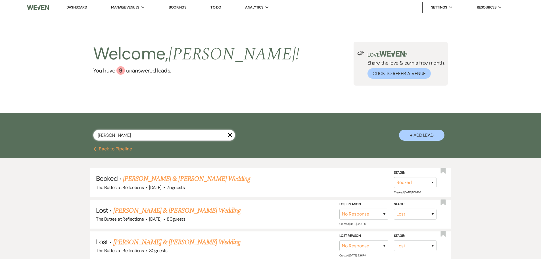
type input "mendoza"
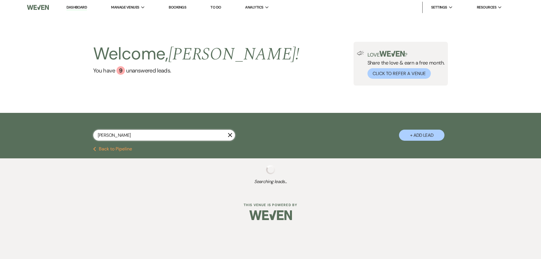
select select "8"
select select "5"
select select "8"
select select "5"
select select "8"
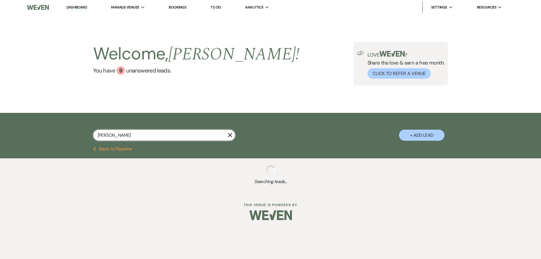
select select "5"
select select "8"
select select "5"
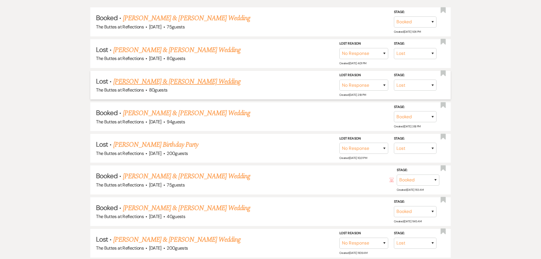
scroll to position [171, 0]
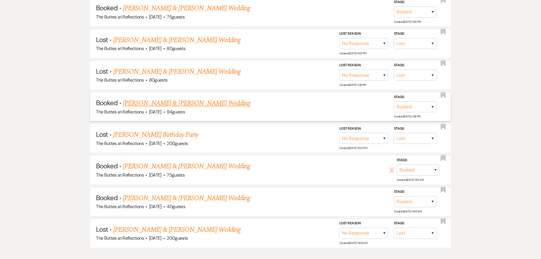
click at [188, 103] on link "[PERSON_NAME] & [PERSON_NAME] Wedding" at bounding box center [186, 103] width 127 height 10
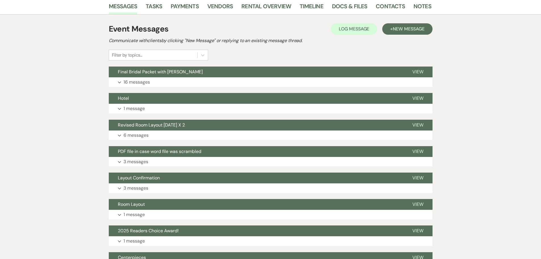
scroll to position [114, 0]
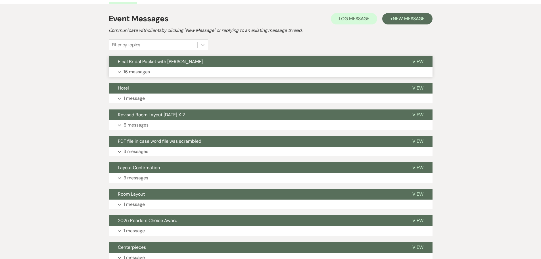
click at [130, 72] on p "16 messages" at bounding box center [137, 71] width 26 height 7
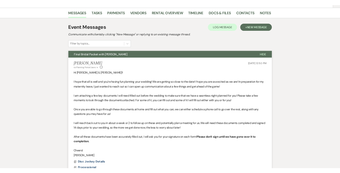
scroll to position [0, 0]
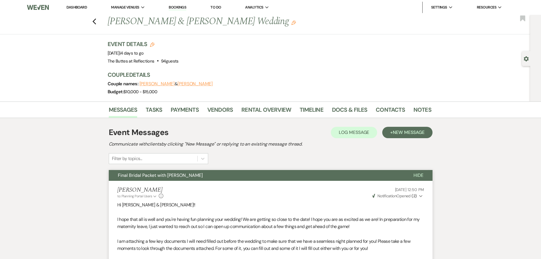
click at [76, 8] on link "Dashboard" at bounding box center [77, 7] width 20 height 5
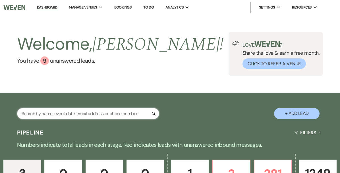
click at [98, 114] on input "text" at bounding box center [88, 113] width 142 height 11
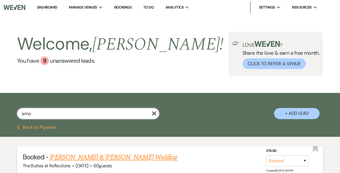
type input "simo"
click at [103, 157] on link "[PERSON_NAME] & [PERSON_NAME] Wedding" at bounding box center [112, 157] width 127 height 10
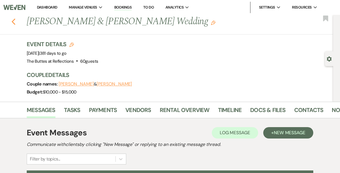
click at [16, 22] on icon "Previous" at bounding box center [13, 21] width 4 height 7
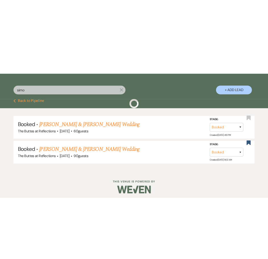
scroll to position [80, 0]
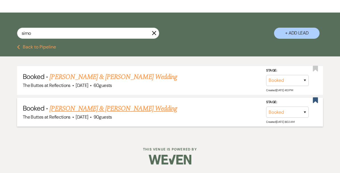
click at [98, 107] on link "[PERSON_NAME] & [PERSON_NAME] Wedding" at bounding box center [112, 108] width 127 height 10
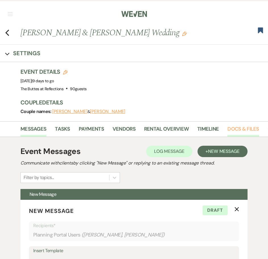
click at [240, 128] on link "Docs & Files" at bounding box center [243, 131] width 32 height 12
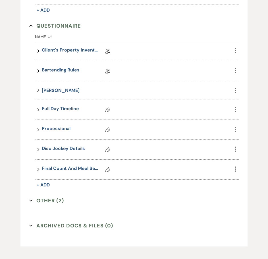
scroll to position [540, 0]
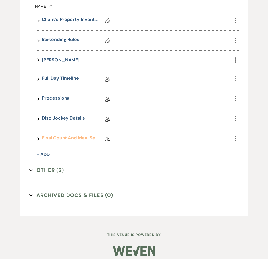
click at [61, 137] on link "Final Count and Meal Selection" at bounding box center [70, 138] width 57 height 9
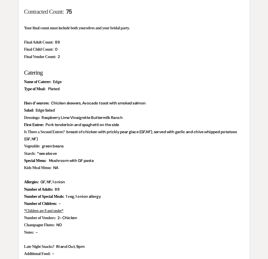
scroll to position [142, 0]
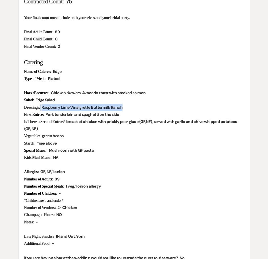
click at [96, 107] on span "Raspberry Lime Vinaigrette Buttermilk Ranch" at bounding box center [82, 107] width 82 height 7
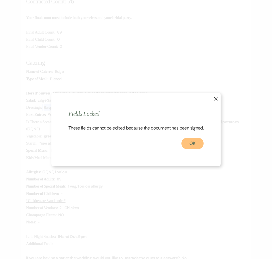
click at [196, 149] on button "OK" at bounding box center [193, 143] width 22 height 11
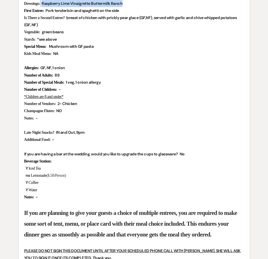
scroll to position [256, 0]
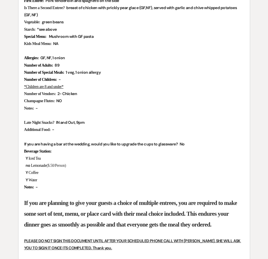
click at [189, 31] on p "Starch: ﻿ *see above ﻿" at bounding box center [134, 29] width 220 height 7
click at [161, 65] on p "Number of Adults: ﻿ 89 ﻿" at bounding box center [134, 65] width 220 height 7
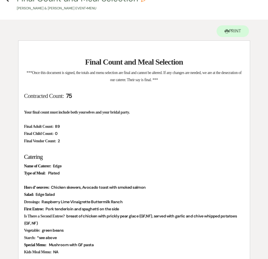
scroll to position [0, 0]
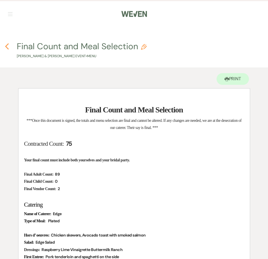
click at [5, 47] on icon "Previous" at bounding box center [7, 46] width 4 height 7
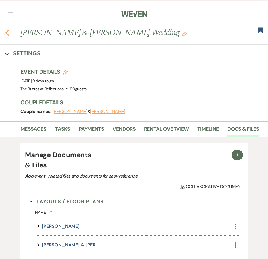
click at [9, 33] on icon "Previous" at bounding box center [7, 32] width 4 height 7
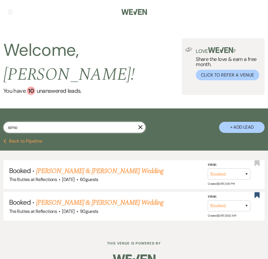
drag, startPoint x: 19, startPoint y: 112, endPoint x: -1, endPoint y: 115, distance: 20.1
click at [0, 115] on html "Weven Check Log Out Pinterest Instagram Facebook Terms of Use Privacy Policy Da…" at bounding box center [134, 135] width 268 height 274
type input "kime"
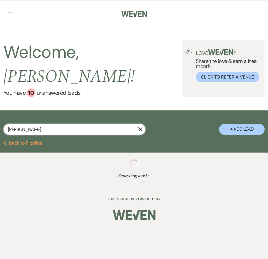
select select "8"
select select "3"
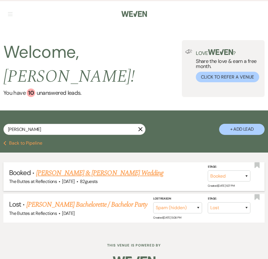
click at [67, 168] on link "[PERSON_NAME] & [PERSON_NAME] Wedding" at bounding box center [99, 173] width 127 height 10
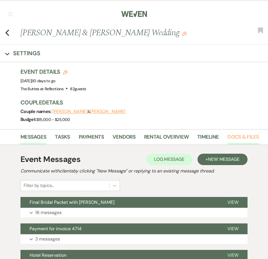
click at [245, 134] on link "Docs & Files" at bounding box center [243, 139] width 32 height 12
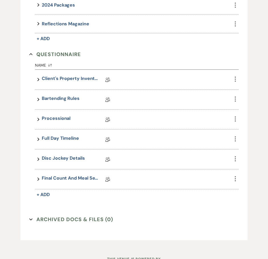
scroll to position [549, 0]
click at [67, 177] on link "Final Count and Meal Selection" at bounding box center [70, 178] width 57 height 9
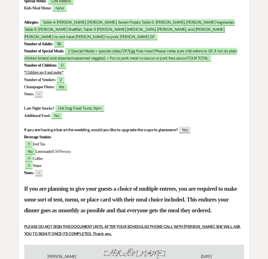
scroll to position [256, 0]
